Goal: Information Seeking & Learning: Learn about a topic

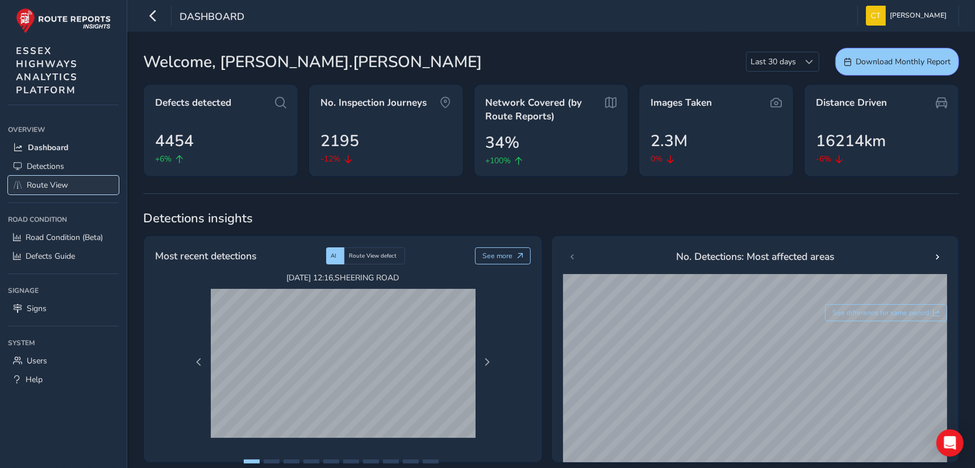
click at [50, 185] on span "Route View" at bounding box center [47, 185] width 41 height 11
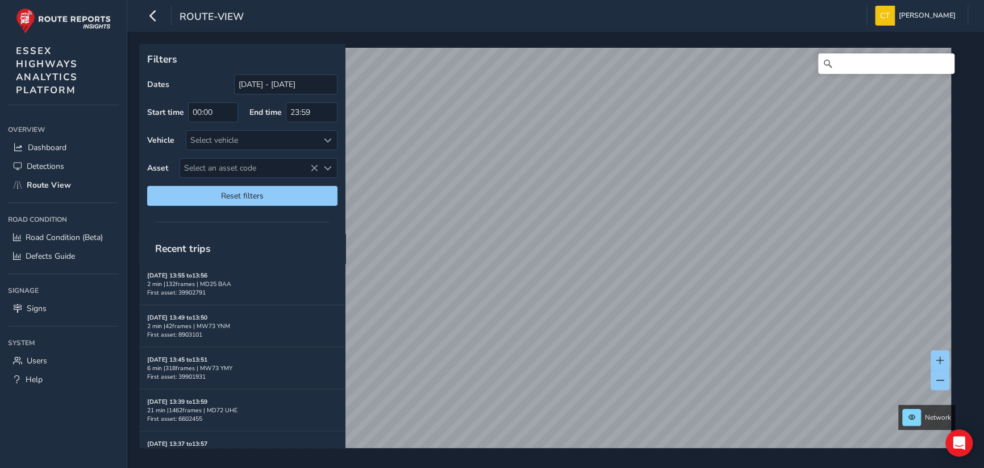
click at [503, 12] on div "route-view [PERSON_NAME] Colour Scheme: Dark Dim Light Logout Filters Dates [DA…" at bounding box center [555, 234] width 857 height 468
click at [573, 282] on link "[DATE] 11:34" at bounding box center [581, 284] width 45 height 10
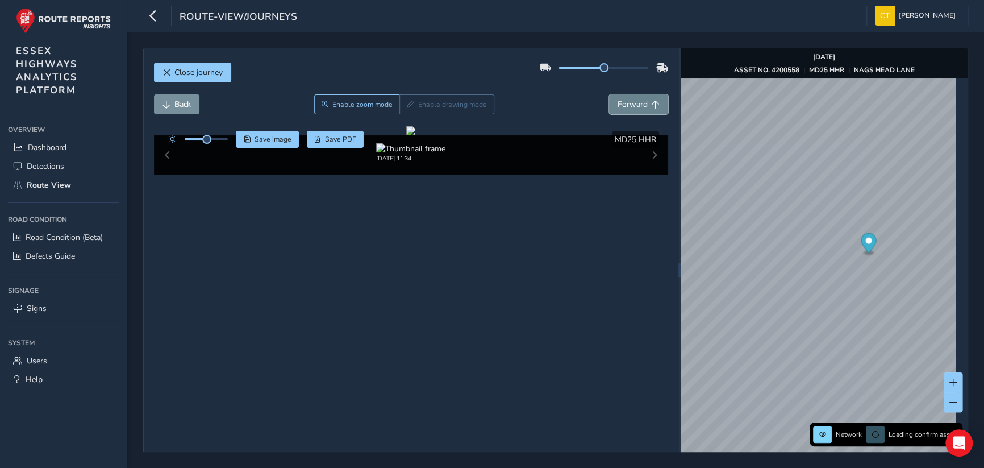
click at [637, 100] on span "Forward" at bounding box center [633, 104] width 30 height 11
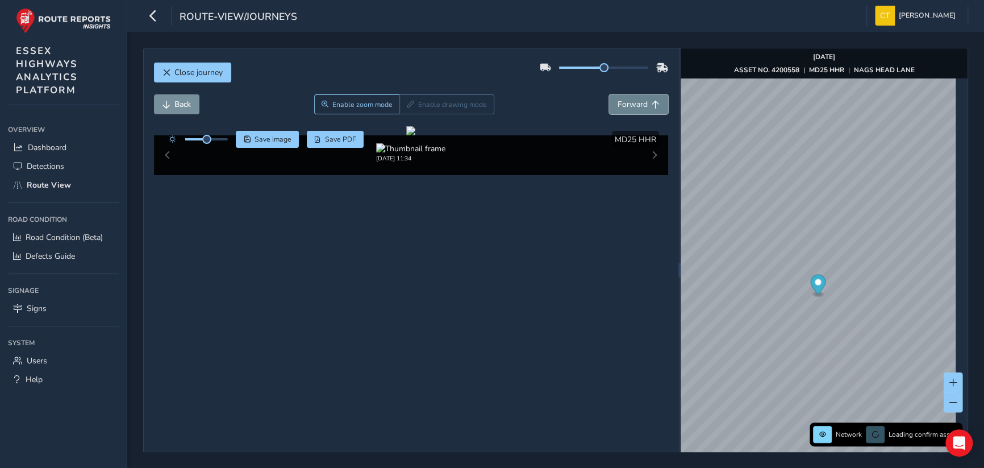
click at [637, 100] on span "Forward" at bounding box center [633, 104] width 30 height 11
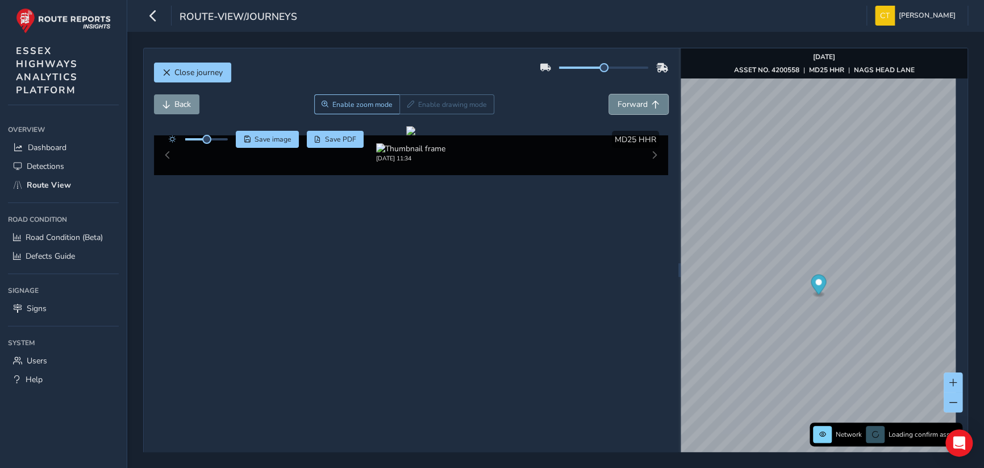
click at [637, 100] on span "Forward" at bounding box center [633, 104] width 30 height 11
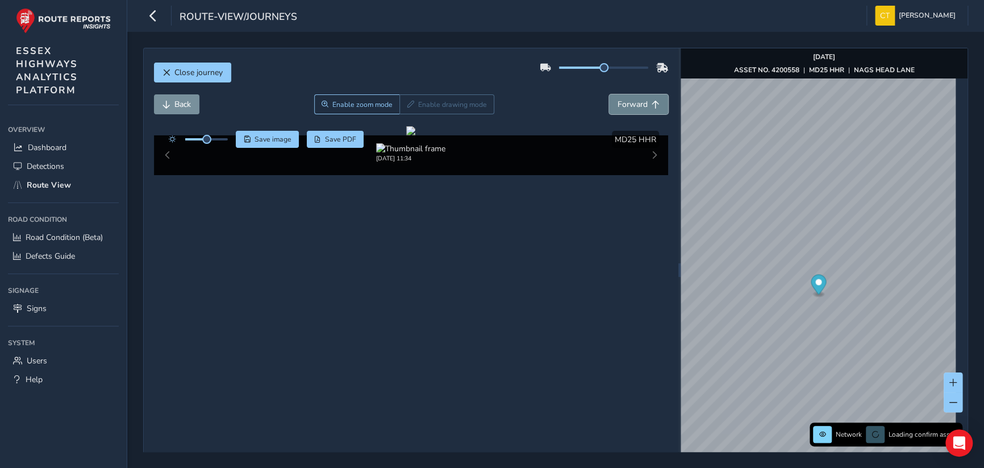
click at [637, 100] on span "Forward" at bounding box center [633, 104] width 30 height 11
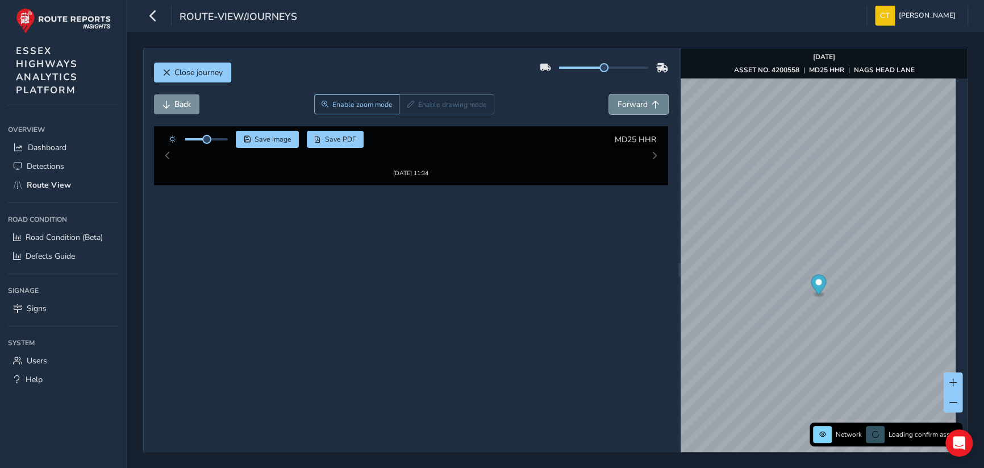
click at [637, 100] on span "Forward" at bounding box center [633, 104] width 30 height 11
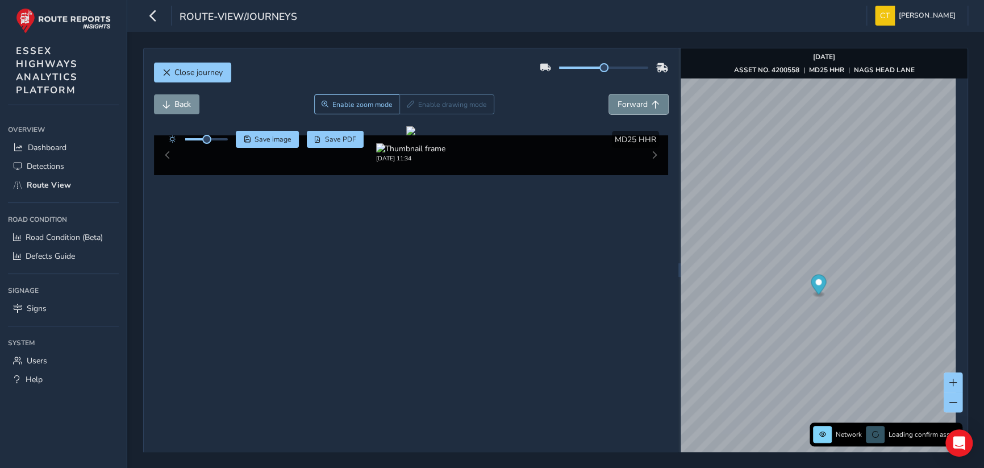
click at [637, 100] on span "Forward" at bounding box center [633, 104] width 30 height 11
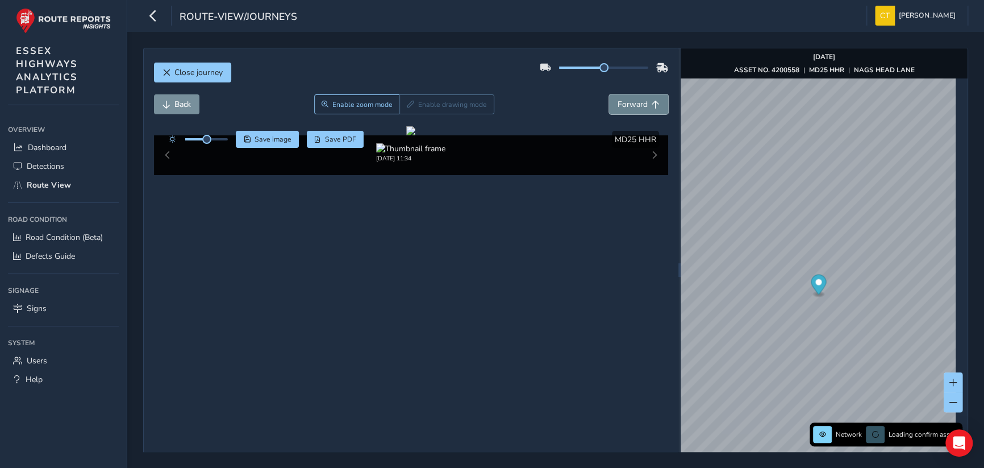
click at [637, 100] on span "Forward" at bounding box center [633, 104] width 30 height 11
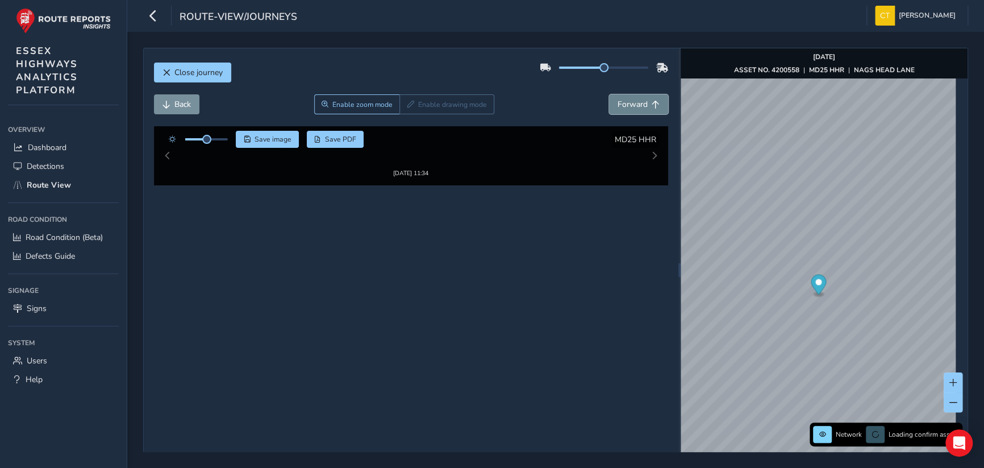
click at [637, 100] on span "Forward" at bounding box center [633, 104] width 30 height 11
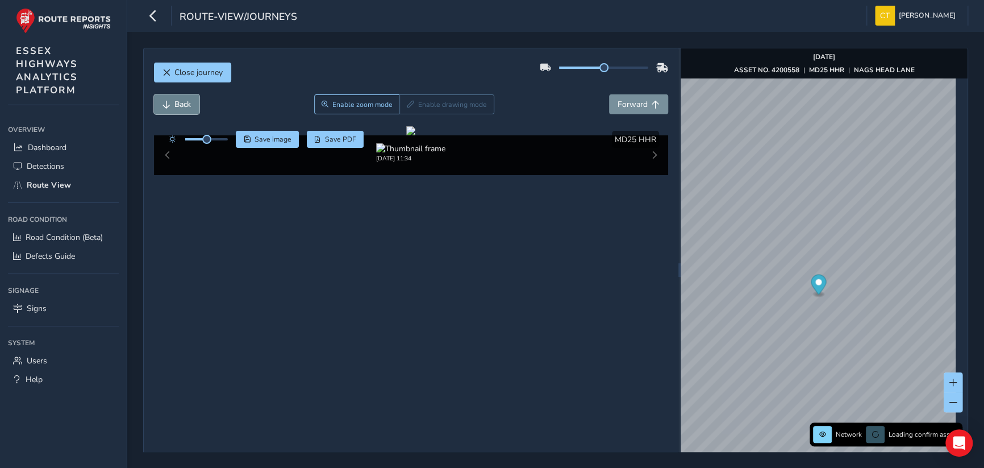
click at [173, 102] on button "Back" at bounding box center [176, 104] width 45 height 20
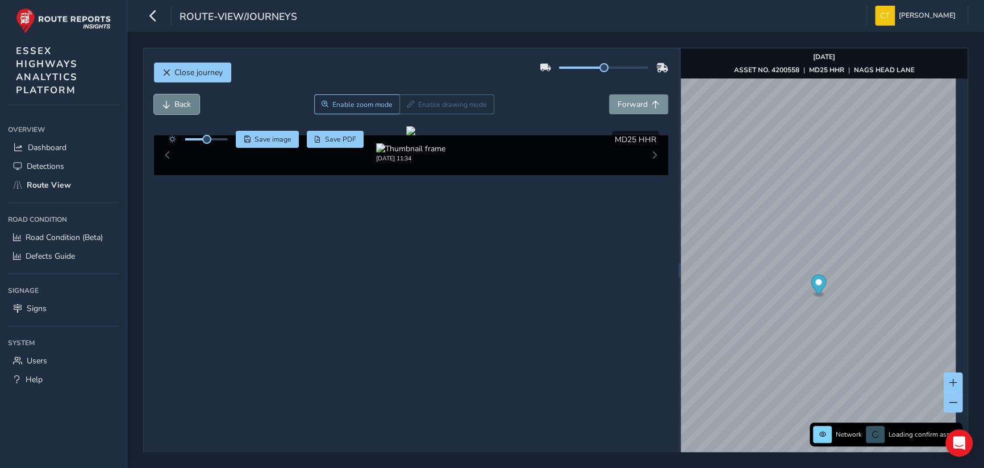
click at [173, 102] on button "Back" at bounding box center [176, 104] width 45 height 20
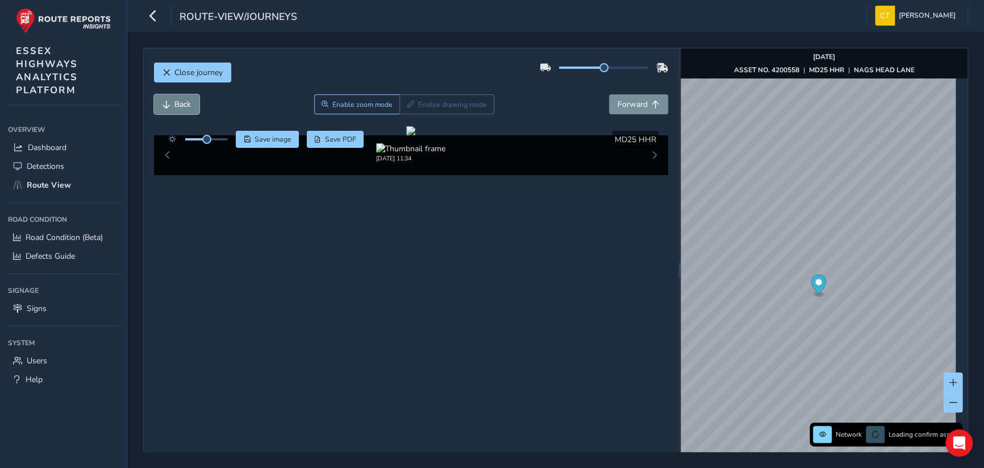
click at [173, 102] on button "Back" at bounding box center [176, 104] width 45 height 20
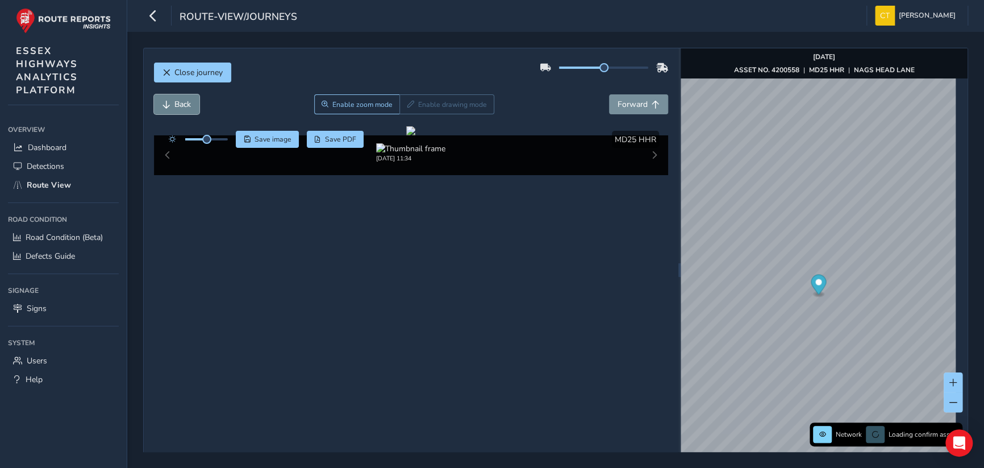
click at [173, 102] on button "Back" at bounding box center [176, 104] width 45 height 20
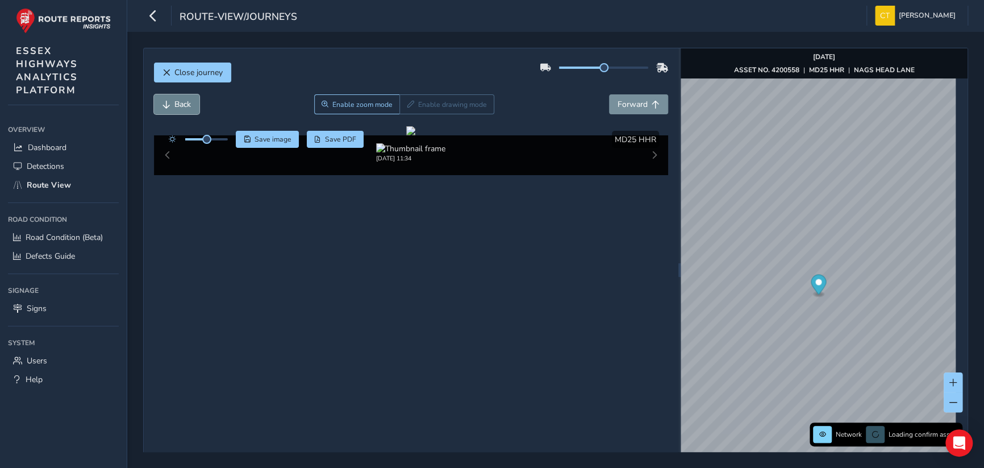
click at [173, 102] on button "Back" at bounding box center [176, 104] width 45 height 20
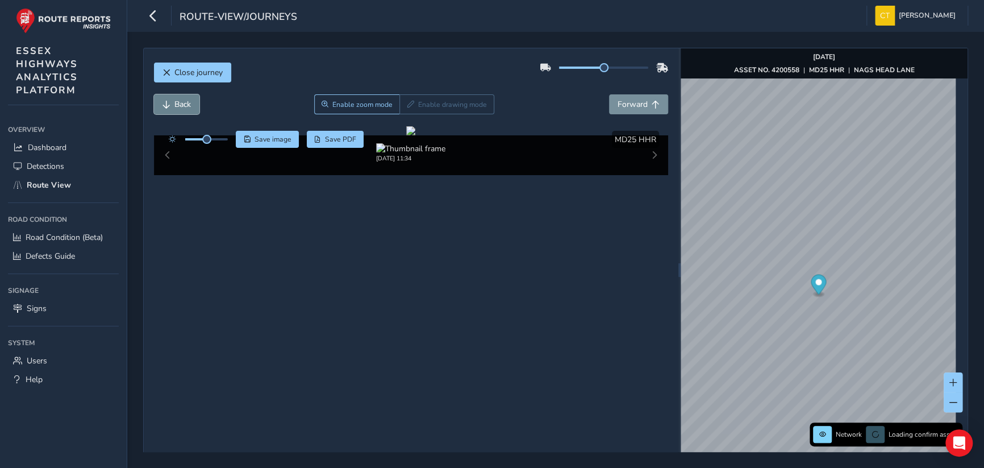
click at [173, 102] on button "Back" at bounding box center [176, 104] width 45 height 20
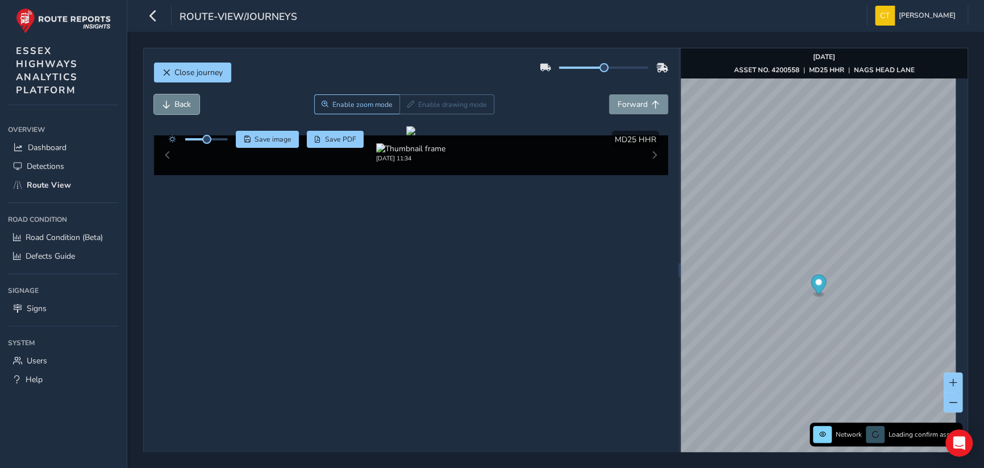
click at [173, 102] on button "Back" at bounding box center [176, 104] width 45 height 20
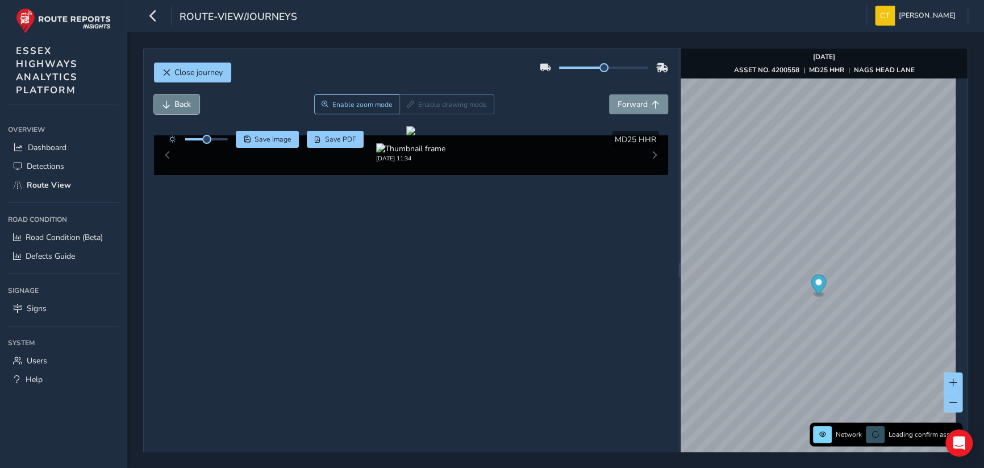
click at [173, 102] on button "Back" at bounding box center [176, 104] width 45 height 20
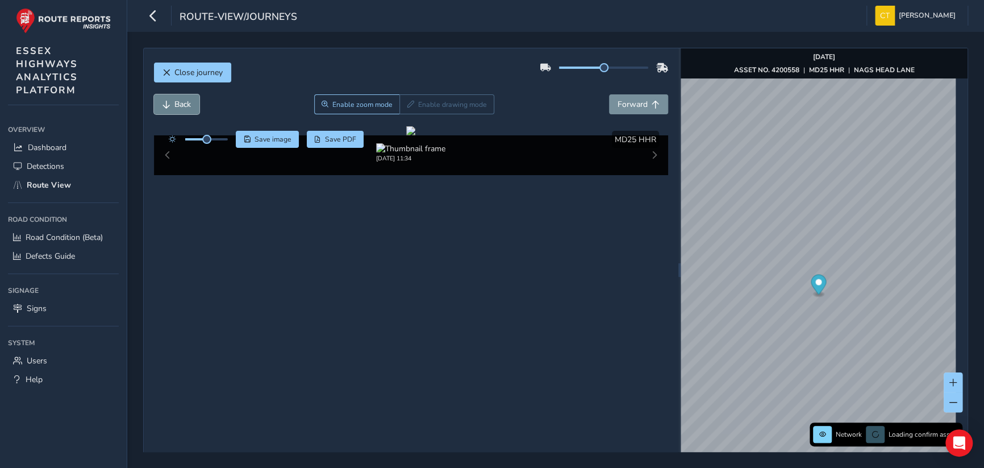
click at [173, 102] on button "Back" at bounding box center [176, 104] width 45 height 20
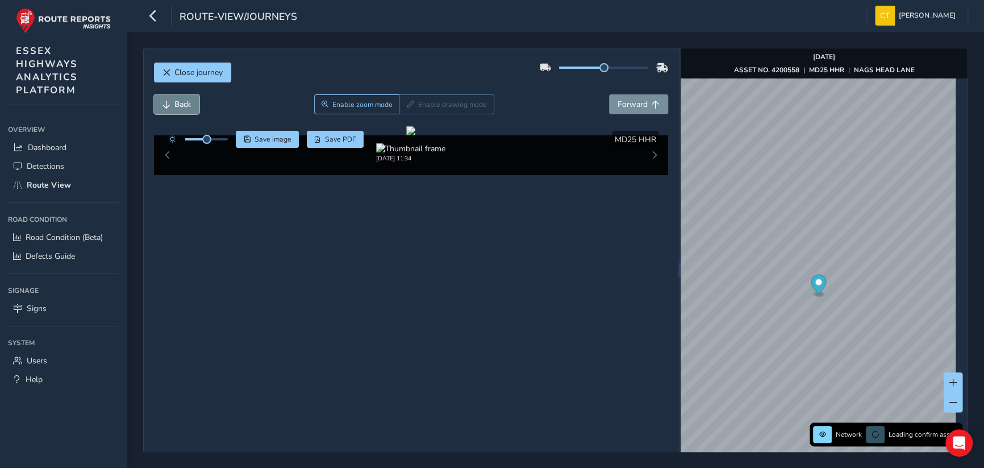
click at [173, 102] on button "Back" at bounding box center [176, 104] width 45 height 20
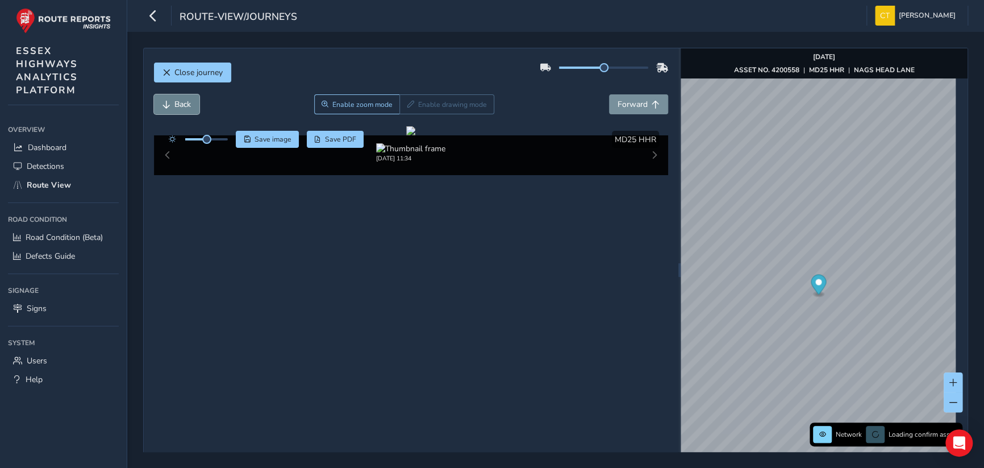
click at [173, 102] on button "Back" at bounding box center [176, 104] width 45 height 20
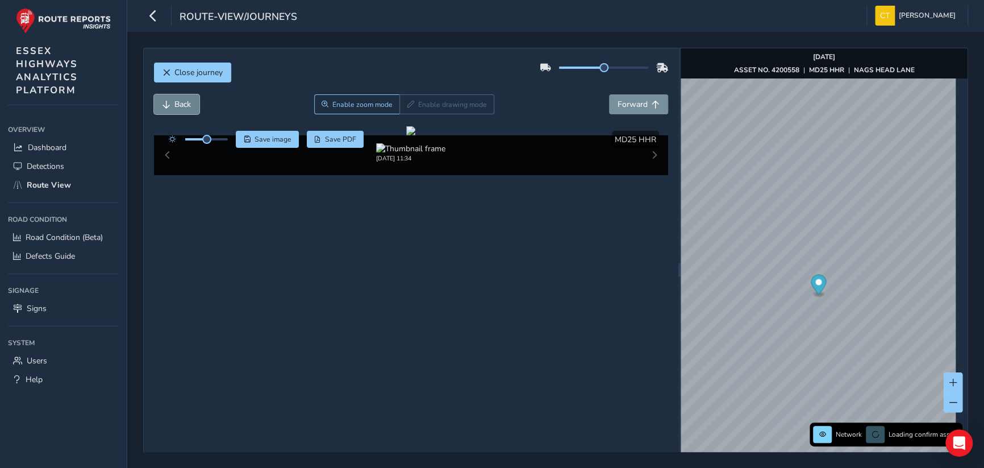
click at [173, 102] on button "Back" at bounding box center [176, 104] width 45 height 20
click at [172, 101] on button "Back" at bounding box center [176, 104] width 45 height 20
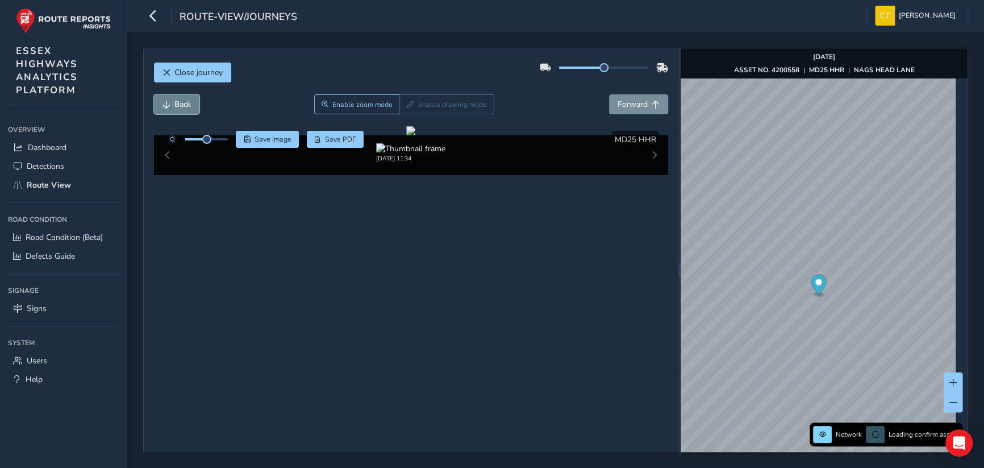
click at [172, 101] on button "Back" at bounding box center [176, 104] width 45 height 20
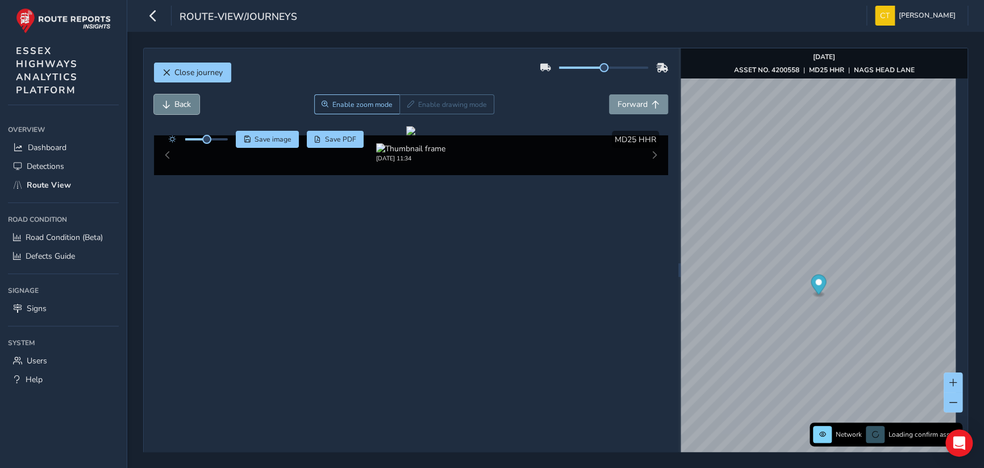
click at [172, 101] on button "Back" at bounding box center [176, 104] width 45 height 20
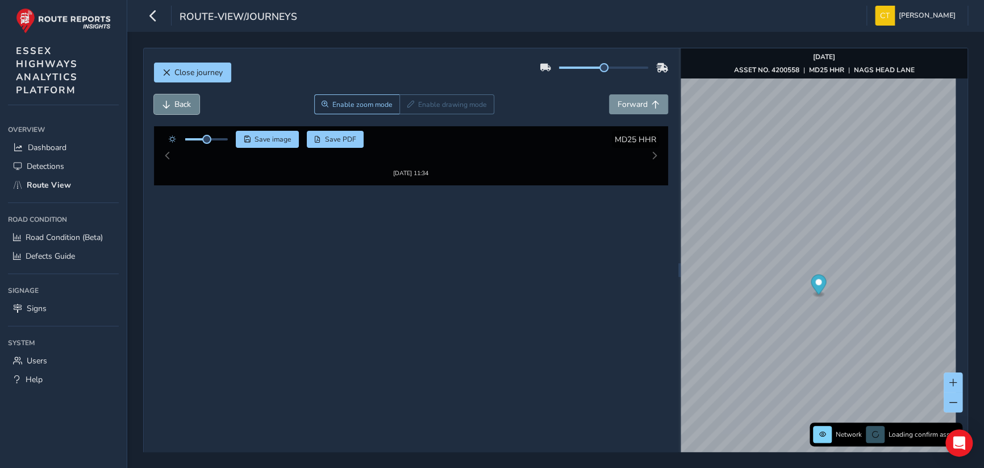
click at [172, 101] on button "Back" at bounding box center [176, 104] width 45 height 20
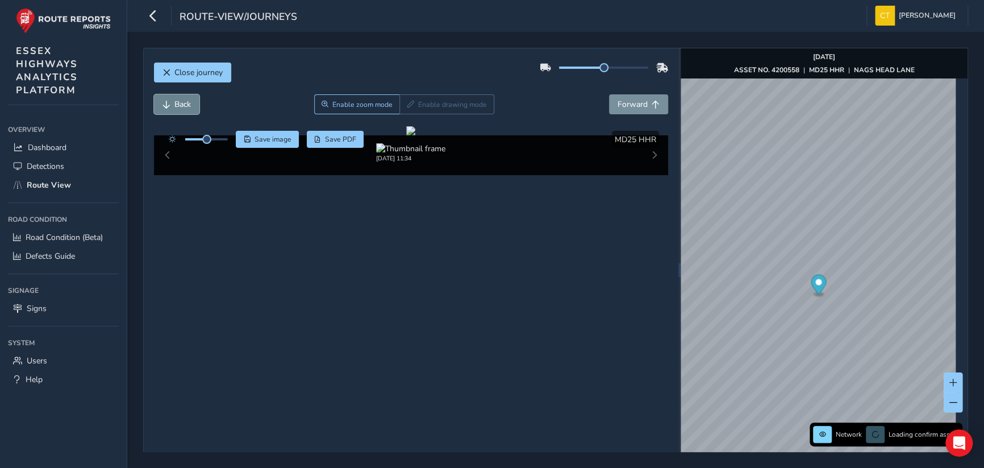
click at [172, 101] on button "Back" at bounding box center [176, 104] width 45 height 20
click at [195, 67] on span "Close journey" at bounding box center [198, 72] width 48 height 11
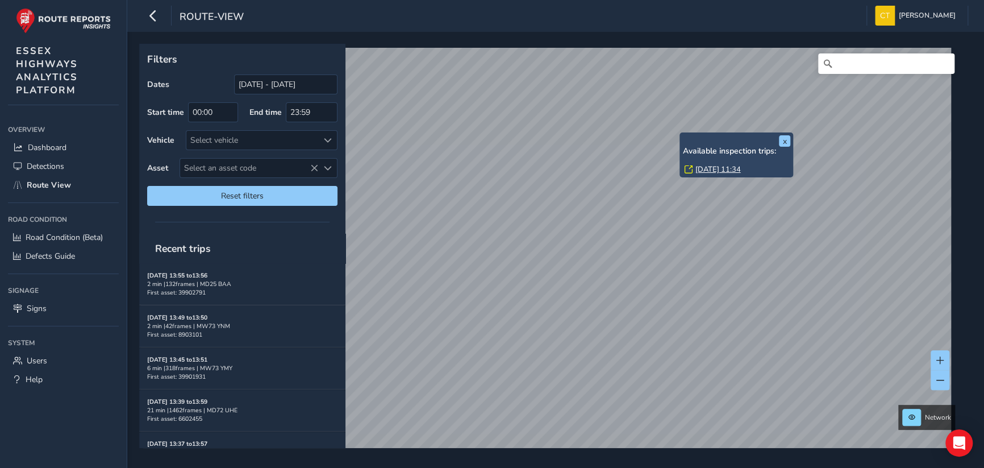
click at [703, 166] on link "[DATE] 11:34" at bounding box center [717, 169] width 45 height 10
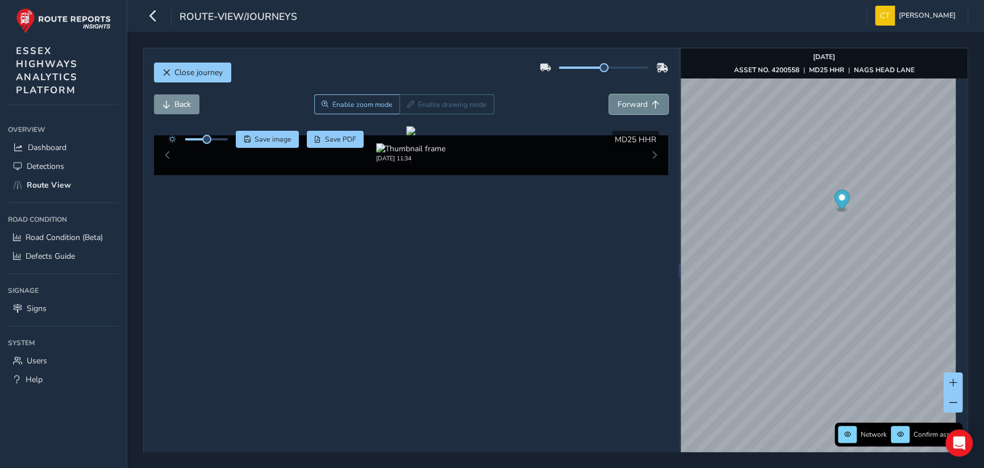
click at [640, 103] on span "Forward" at bounding box center [633, 104] width 30 height 11
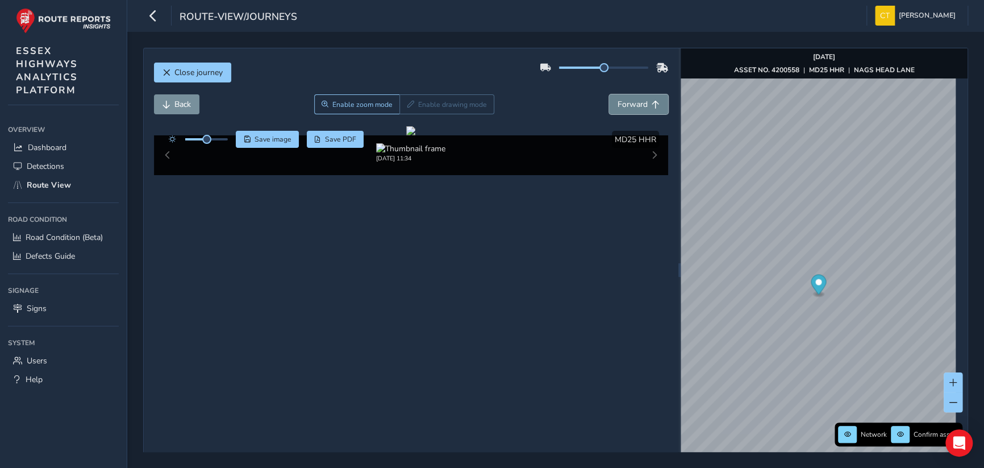
click at [640, 103] on span "Forward" at bounding box center [633, 104] width 30 height 11
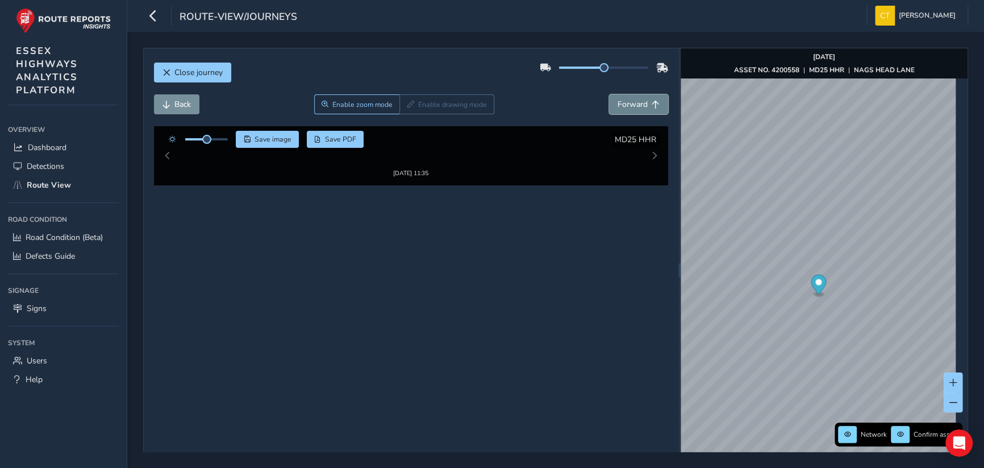
click at [640, 103] on span "Forward" at bounding box center [633, 104] width 30 height 11
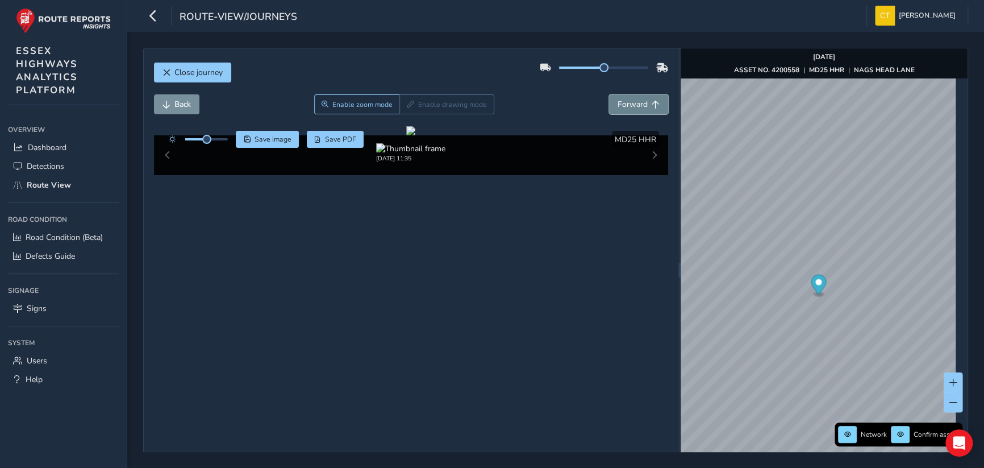
click at [640, 103] on span "Forward" at bounding box center [633, 104] width 30 height 11
click at [639, 103] on span "Forward" at bounding box center [633, 104] width 30 height 11
click at [638, 103] on span "Forward" at bounding box center [633, 104] width 30 height 11
click at [638, 102] on span "Forward" at bounding box center [633, 104] width 30 height 11
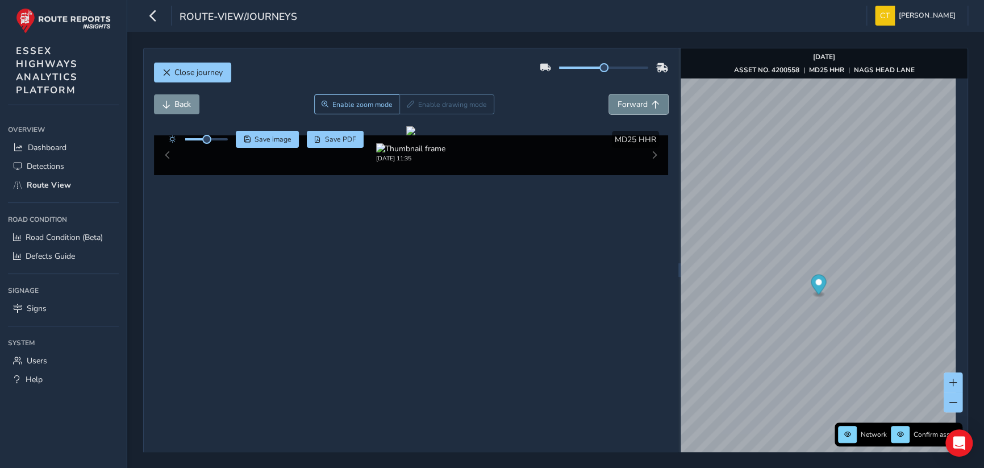
click at [638, 102] on span "Forward" at bounding box center [633, 104] width 30 height 11
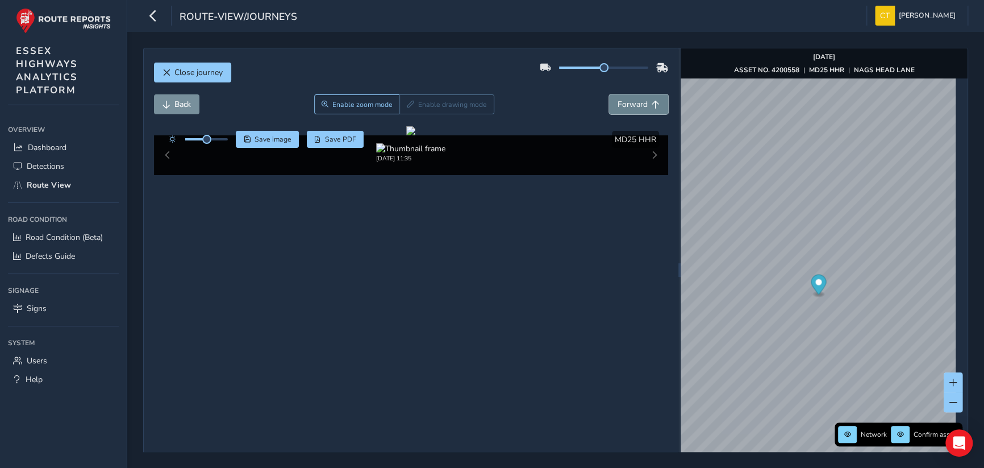
click at [638, 102] on span "Forward" at bounding box center [633, 104] width 30 height 11
click at [637, 102] on span "Forward" at bounding box center [633, 104] width 30 height 11
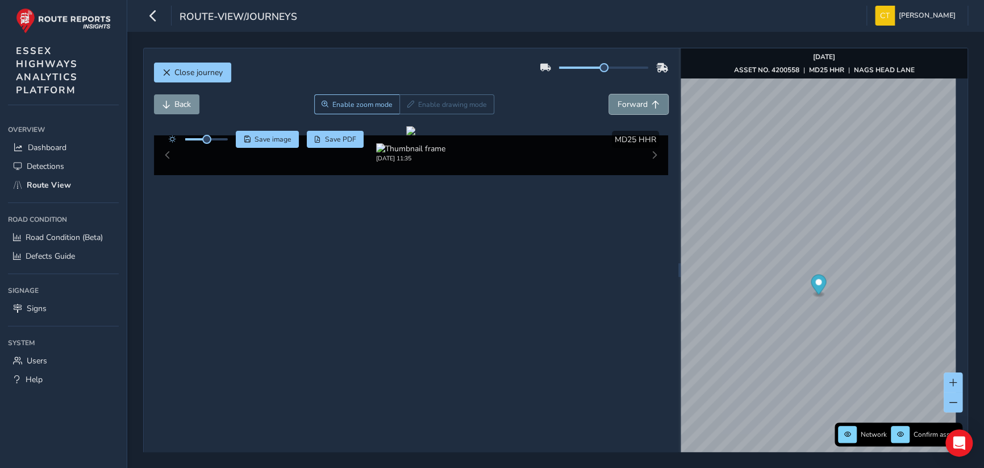
click at [637, 102] on span "Forward" at bounding box center [633, 104] width 30 height 11
click at [636, 101] on span "Forward" at bounding box center [633, 104] width 30 height 11
click at [178, 110] on button "Back" at bounding box center [176, 104] width 45 height 20
click at [176, 101] on span "Back" at bounding box center [182, 104] width 16 height 11
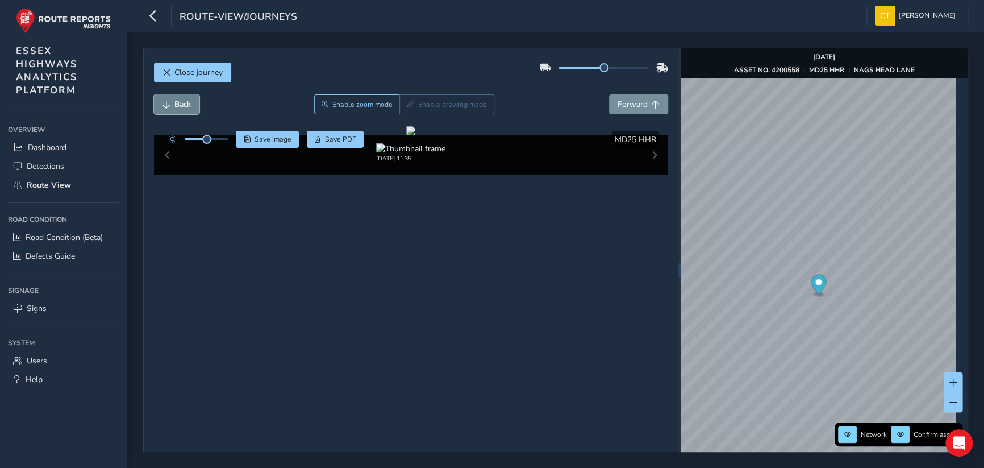
click at [176, 101] on span "Back" at bounding box center [182, 104] width 16 height 11
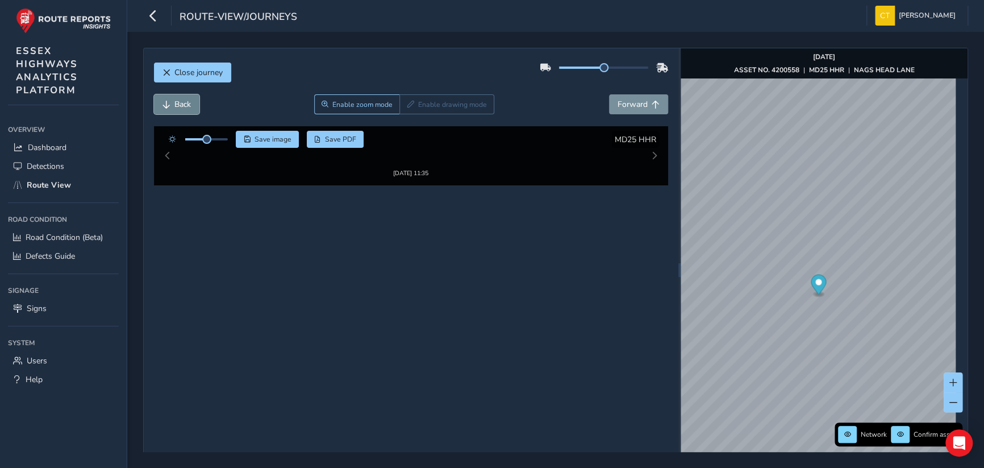
click at [176, 101] on span "Back" at bounding box center [182, 104] width 16 height 11
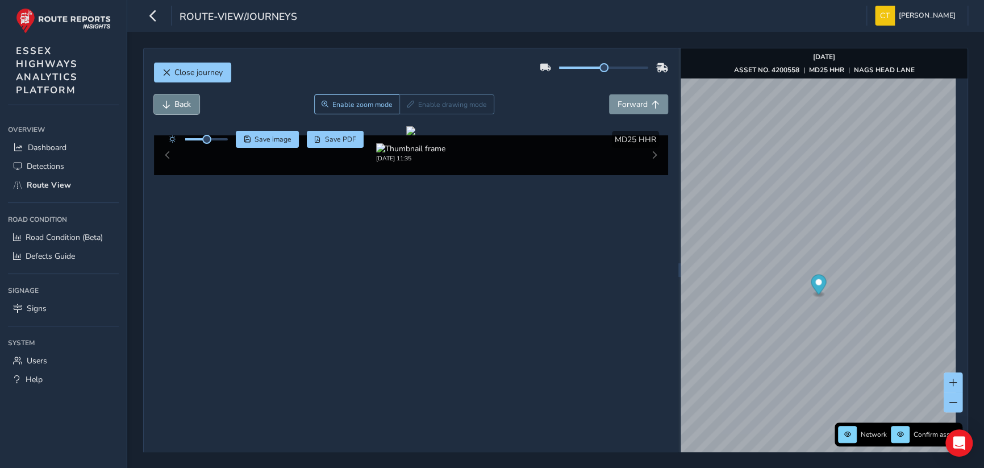
click at [176, 101] on span "Back" at bounding box center [182, 104] width 16 height 11
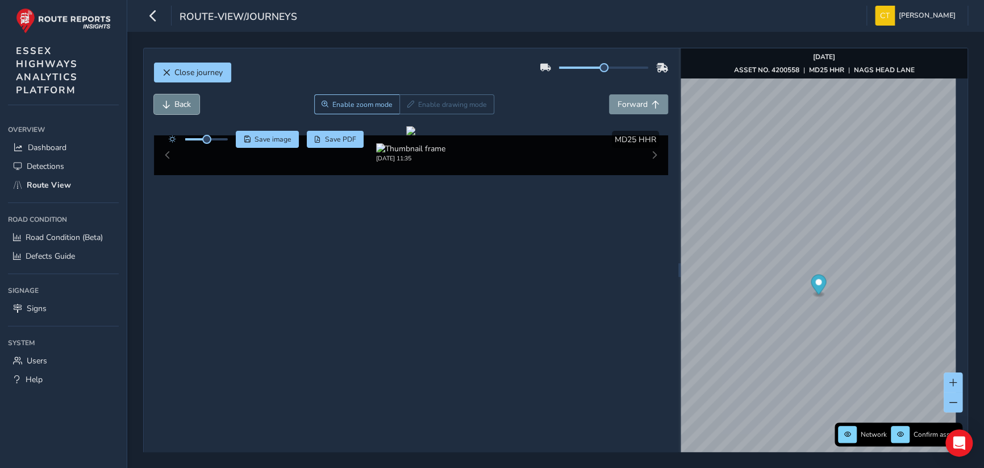
click at [176, 101] on span "Back" at bounding box center [182, 104] width 16 height 11
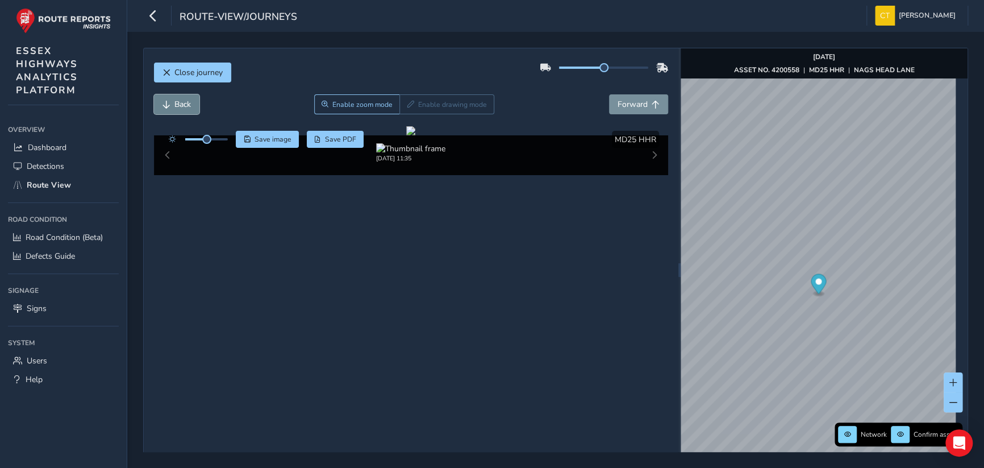
click at [176, 101] on span "Back" at bounding box center [182, 104] width 16 height 11
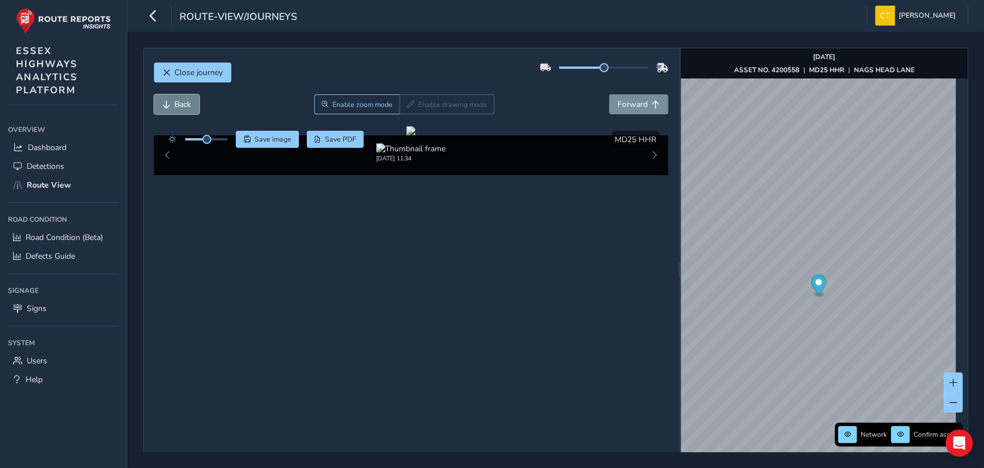
click at [176, 101] on span "Back" at bounding box center [182, 104] width 16 height 11
click at [178, 103] on span "Back" at bounding box center [182, 104] width 16 height 11
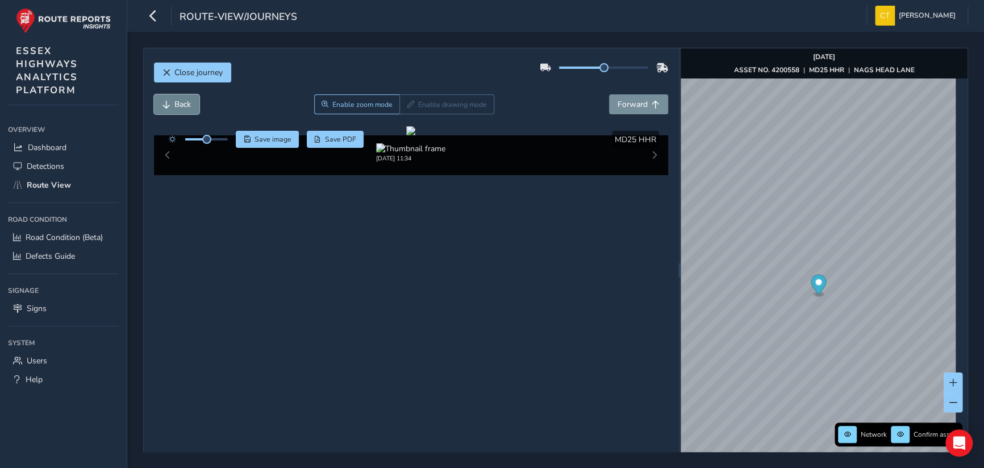
click at [178, 103] on span "Back" at bounding box center [182, 104] width 16 height 11
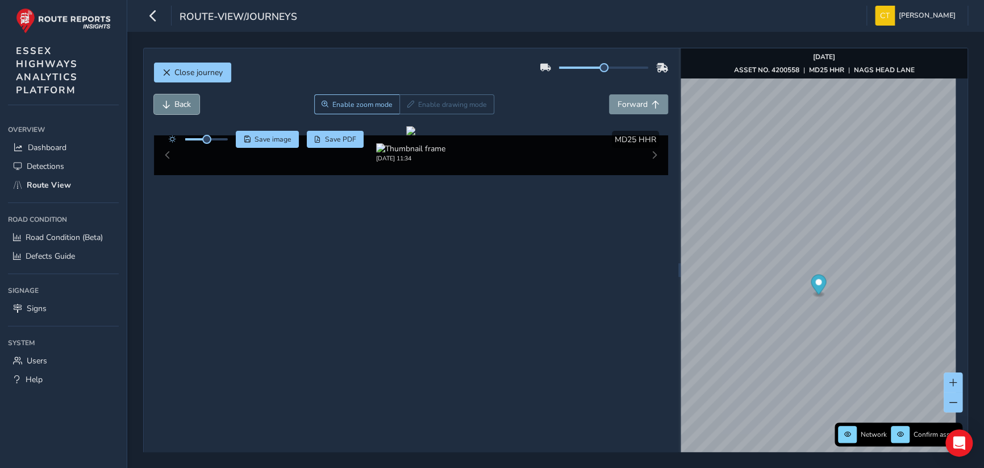
click at [178, 103] on span "Back" at bounding box center [182, 104] width 16 height 11
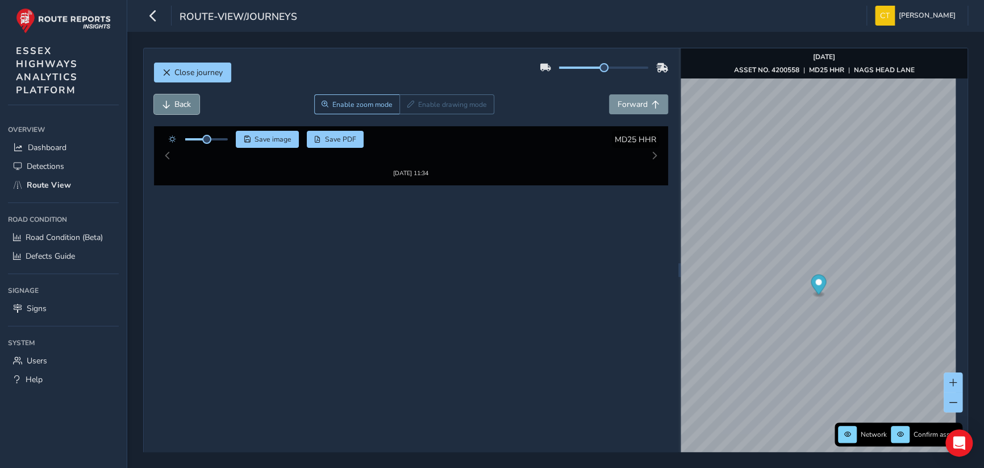
click at [178, 103] on span "Back" at bounding box center [182, 104] width 16 height 11
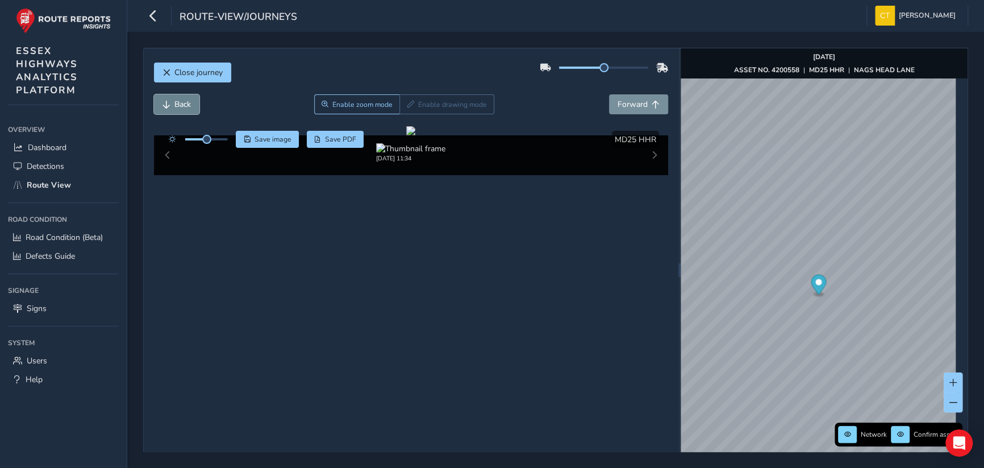
click at [178, 103] on span "Back" at bounding box center [182, 104] width 16 height 11
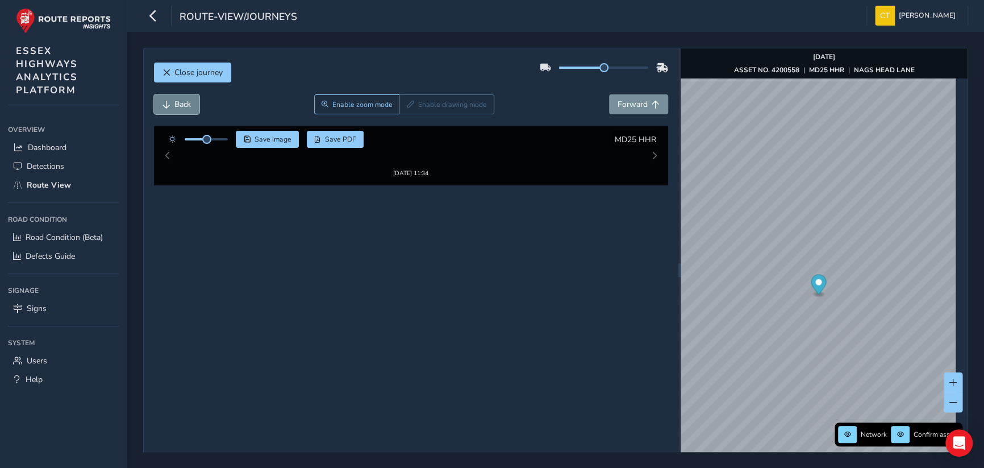
click at [178, 103] on span "Back" at bounding box center [182, 104] width 16 height 11
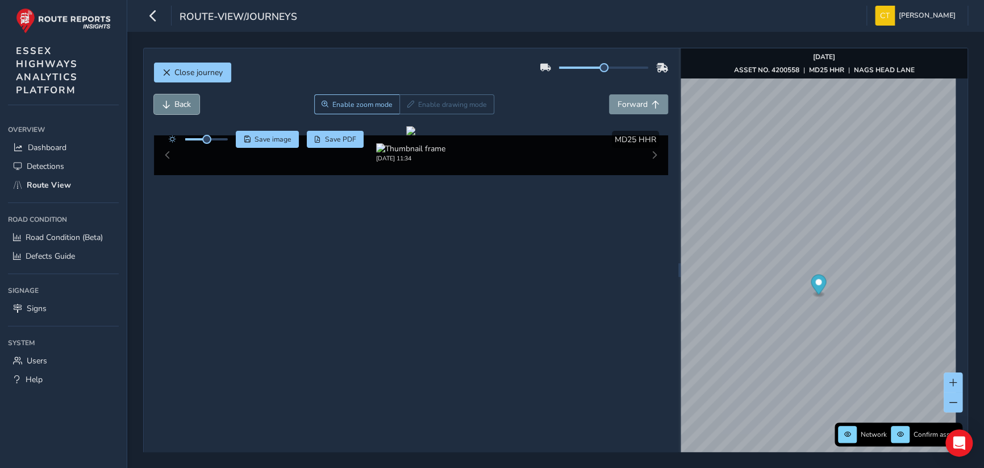
click at [178, 103] on span "Back" at bounding box center [182, 104] width 16 height 11
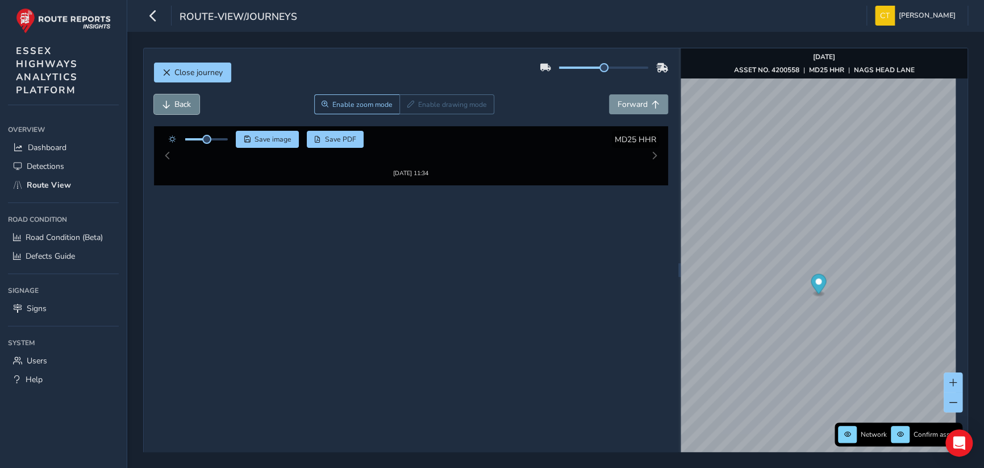
click at [178, 103] on span "Back" at bounding box center [182, 104] width 16 height 11
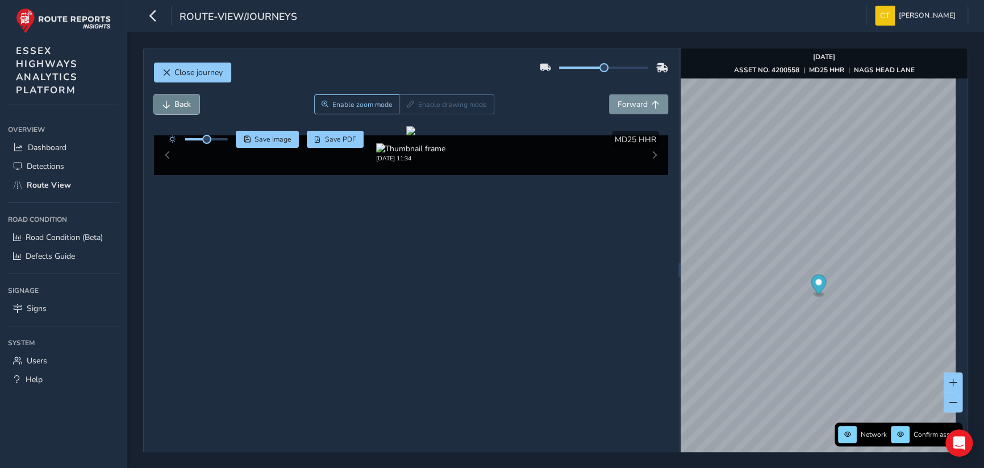
click at [178, 103] on span "Back" at bounding box center [182, 104] width 16 height 11
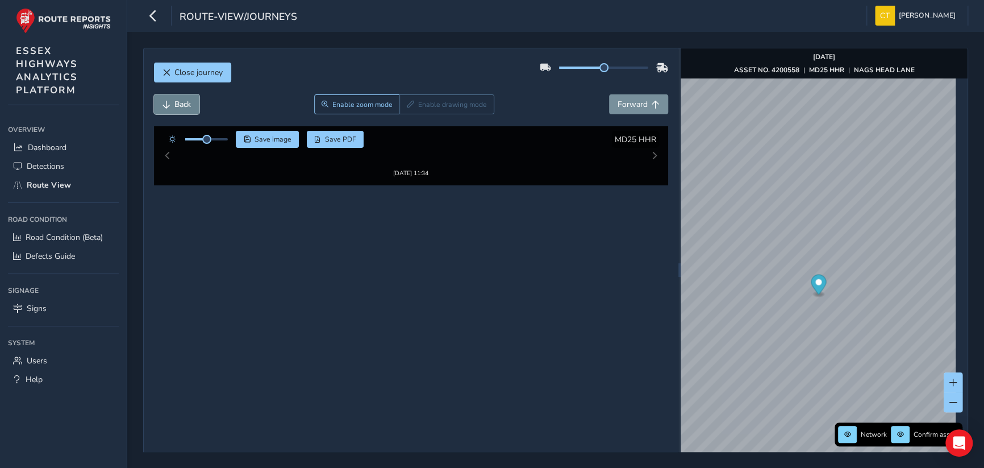
click at [178, 103] on span "Back" at bounding box center [182, 104] width 16 height 11
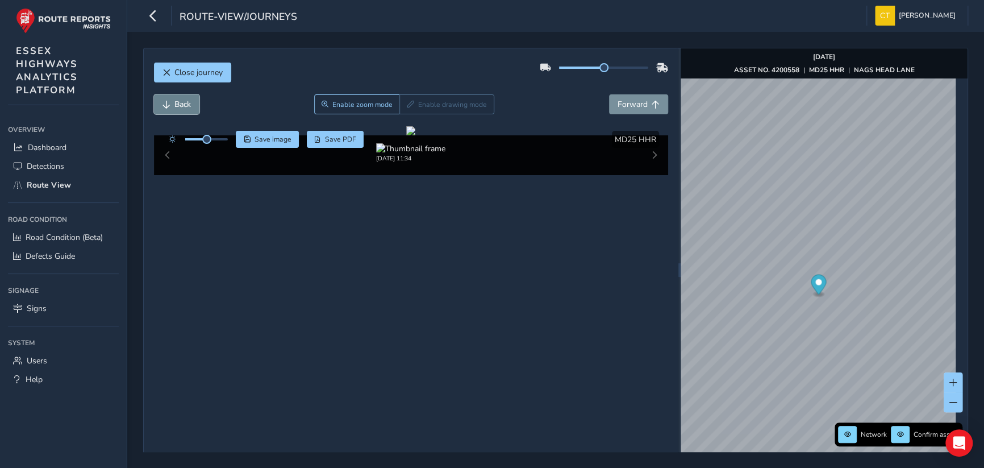
click at [178, 103] on span "Back" at bounding box center [182, 104] width 16 height 11
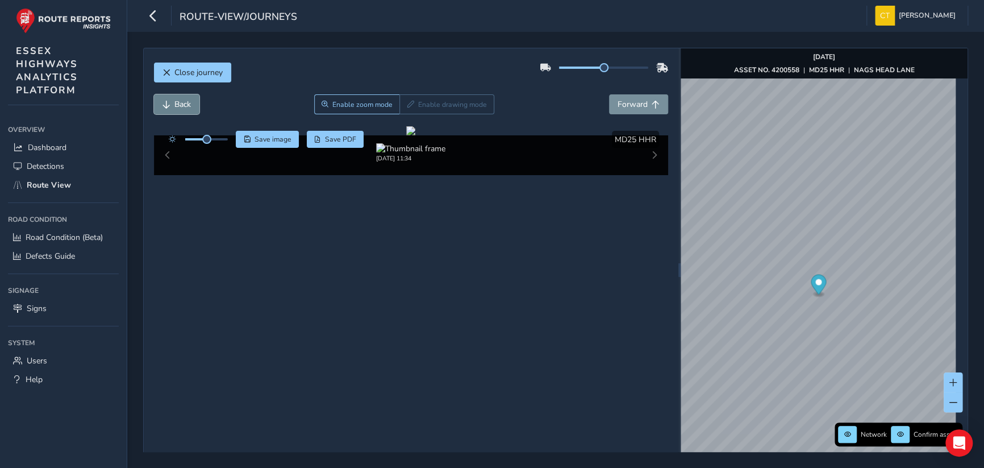
click at [178, 103] on span "Back" at bounding box center [182, 104] width 16 height 11
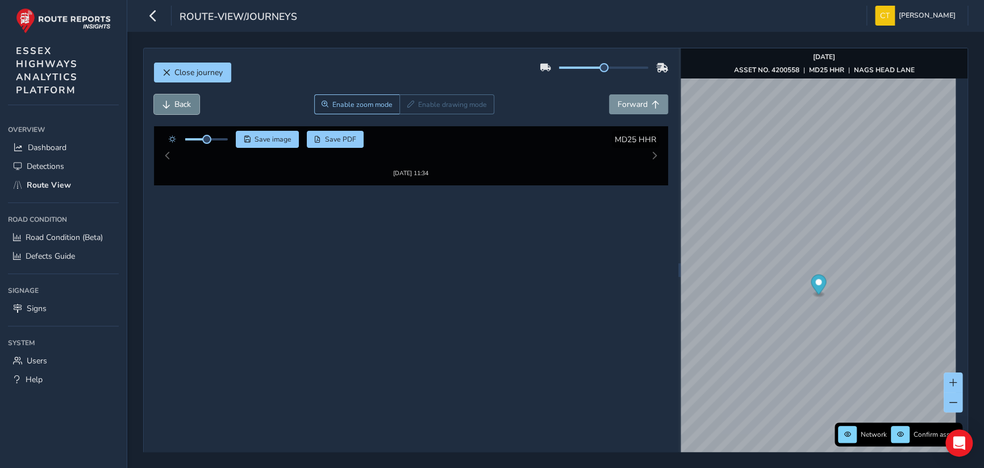
click at [178, 105] on span "Back" at bounding box center [182, 104] width 16 height 11
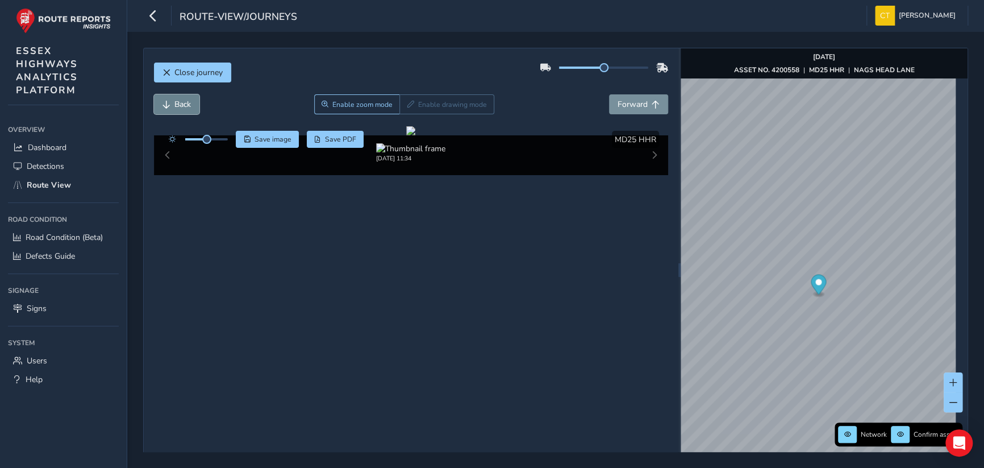
click at [178, 105] on span "Back" at bounding box center [182, 104] width 16 height 11
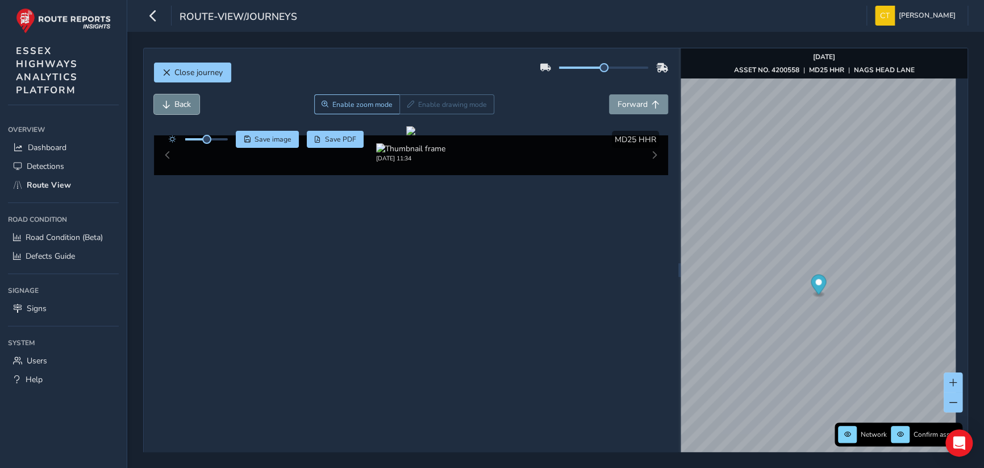
click at [178, 105] on span "Back" at bounding box center [182, 104] width 16 height 11
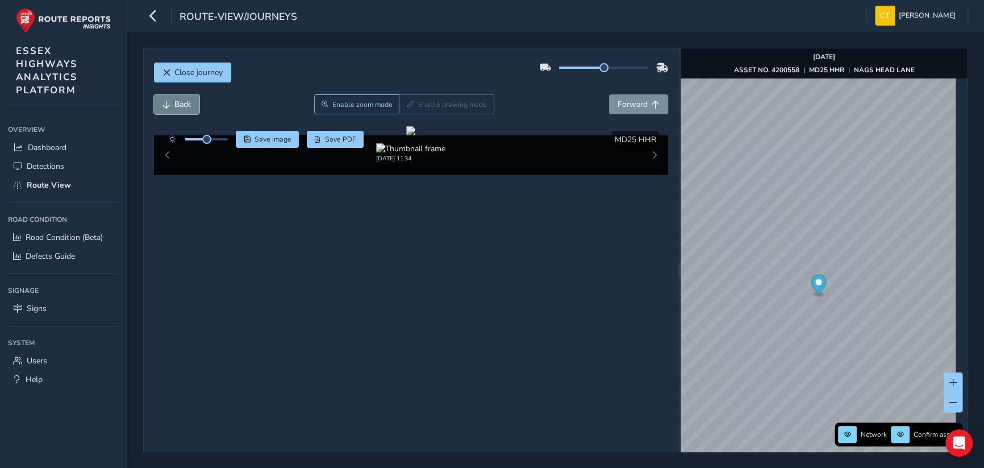
click at [178, 105] on span "Back" at bounding box center [182, 104] width 16 height 11
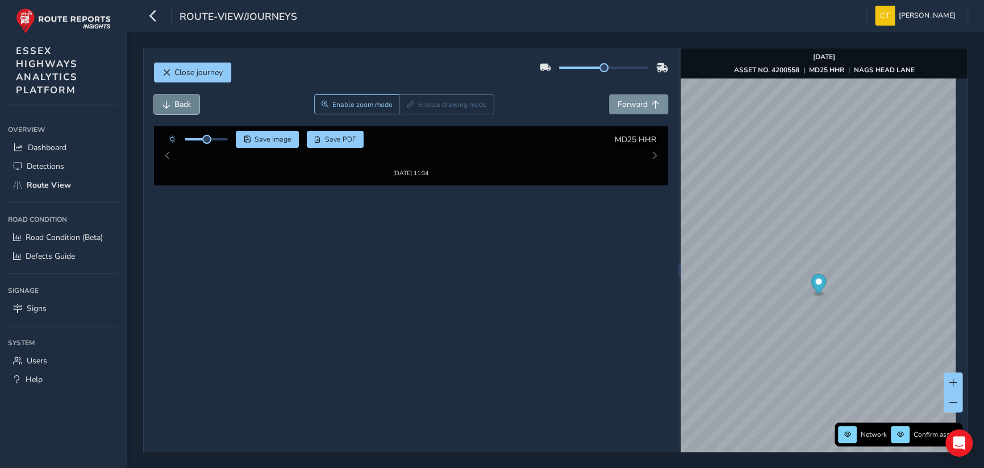
click at [178, 105] on span "Back" at bounding box center [182, 104] width 16 height 11
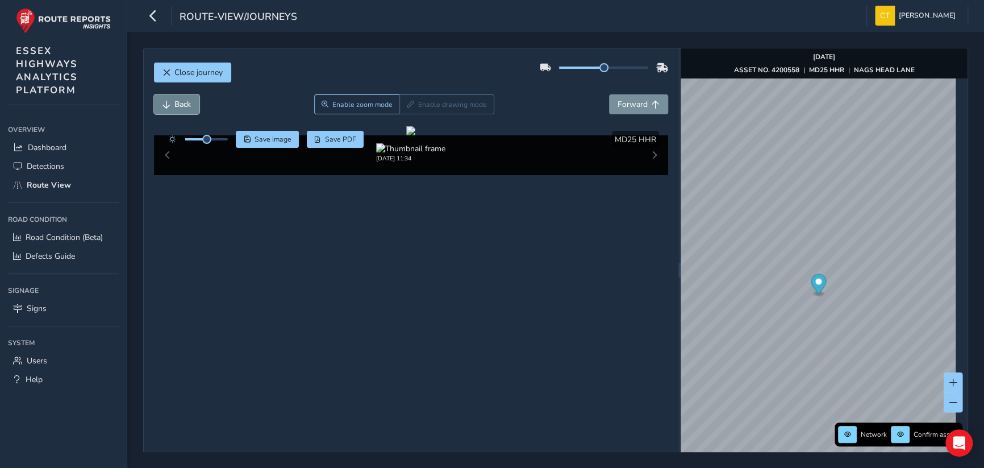
click at [178, 105] on span "Back" at bounding box center [182, 104] width 16 height 11
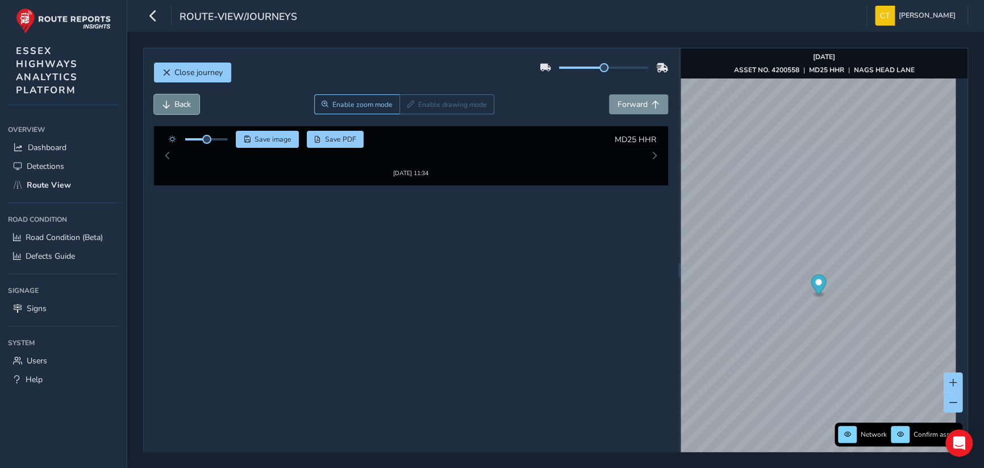
click at [178, 105] on span "Back" at bounding box center [182, 104] width 16 height 11
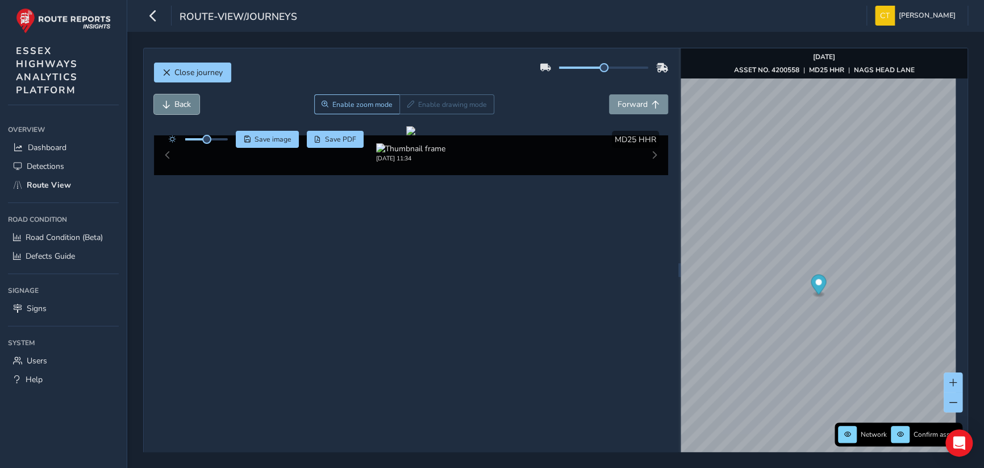
click at [178, 105] on span "Back" at bounding box center [182, 104] width 16 height 11
